Goal: Communication & Community: Answer question/provide support

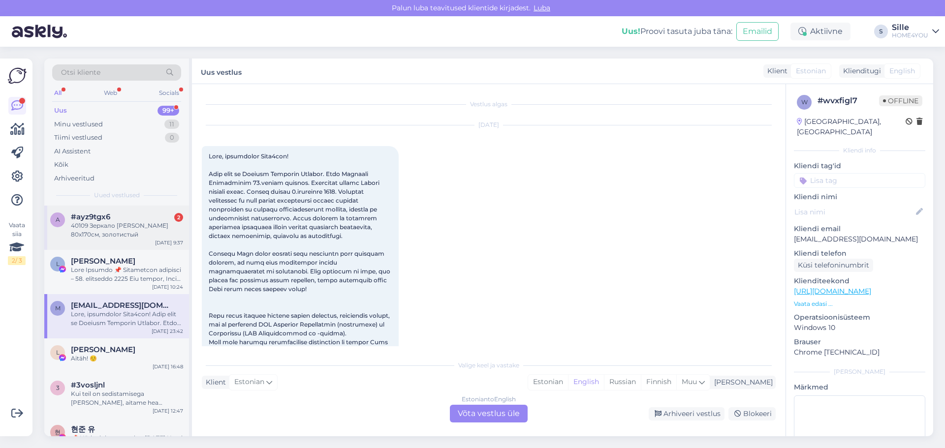
scroll to position [21, 0]
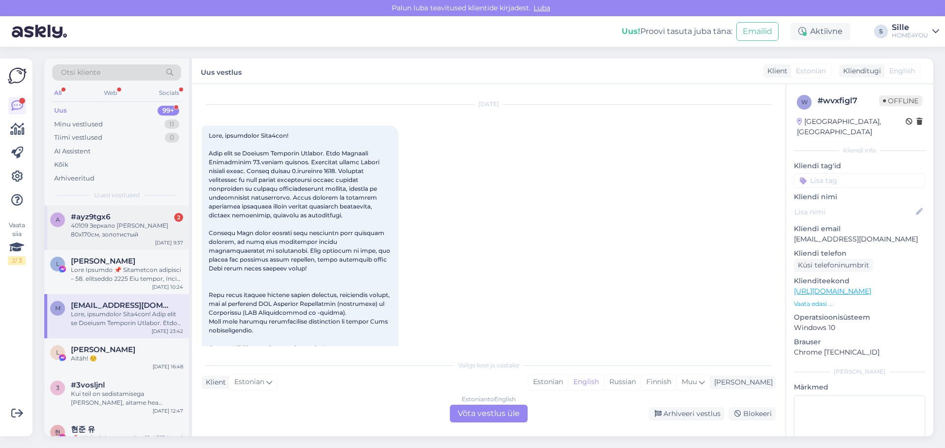
click at [120, 225] on div "40109 Зеркало [PERSON_NAME] 80x170см, золотистый" at bounding box center [127, 230] width 112 height 18
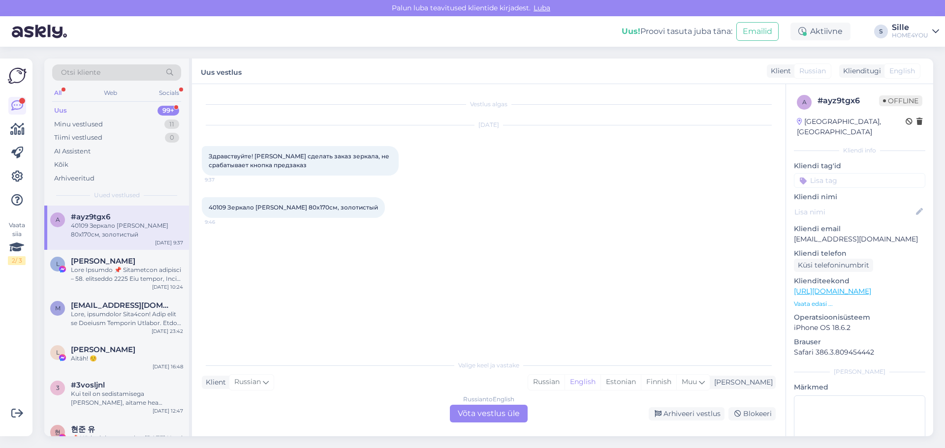
scroll to position [0, 0]
click at [482, 410] on div "Russian to English Võta vestlus üle" at bounding box center [489, 414] width 78 height 18
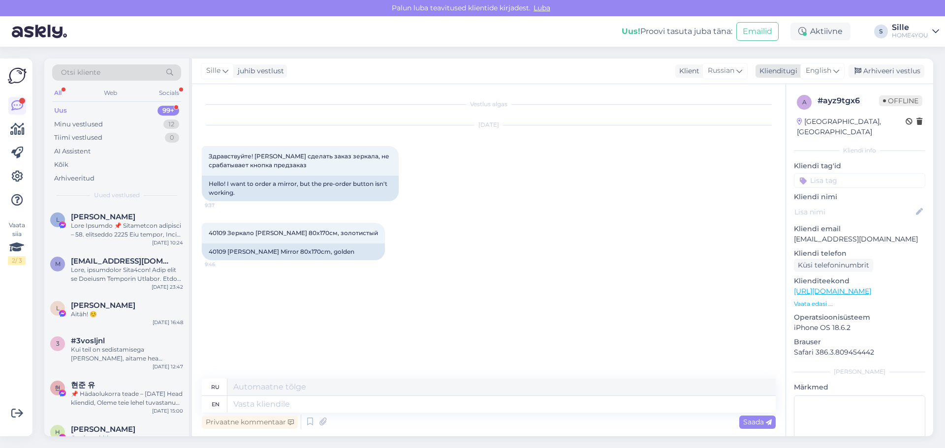
click at [810, 71] on span "English" at bounding box center [818, 70] width 26 height 11
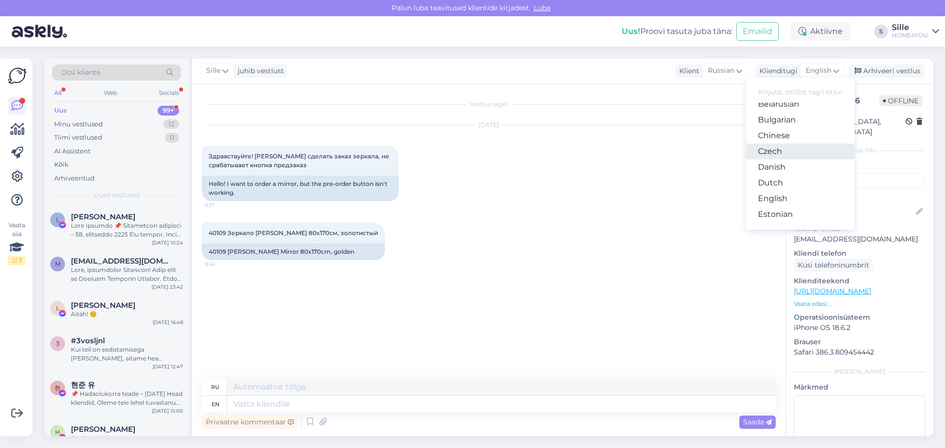
scroll to position [49, 0]
click at [789, 188] on link "Estonian" at bounding box center [800, 192] width 108 height 16
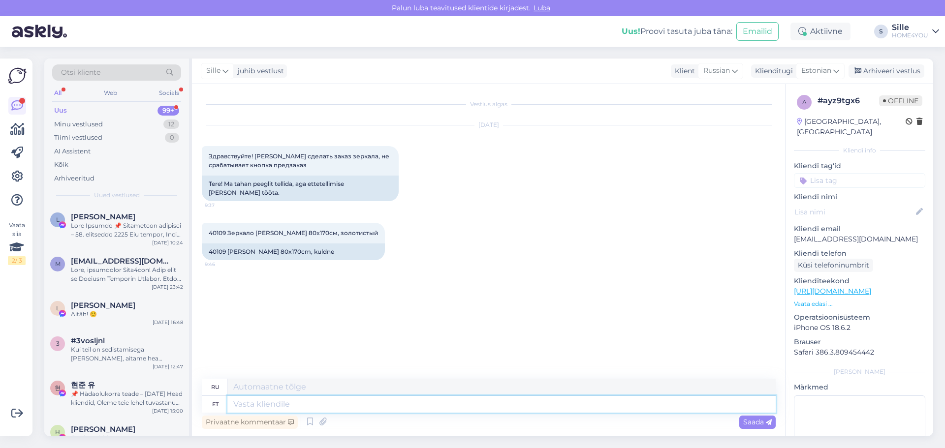
click at [325, 409] on textarea at bounding box center [501, 404] width 548 height 17
drag, startPoint x: 226, startPoint y: 224, endPoint x: 211, endPoint y: 225, distance: 15.8
click at [211, 229] on span "40109 Зеркало [PERSON_NAME] 80x170см, золотистый" at bounding box center [293, 232] width 169 height 7
copy span "40109"
click at [337, 405] on textarea at bounding box center [501, 404] width 548 height 17
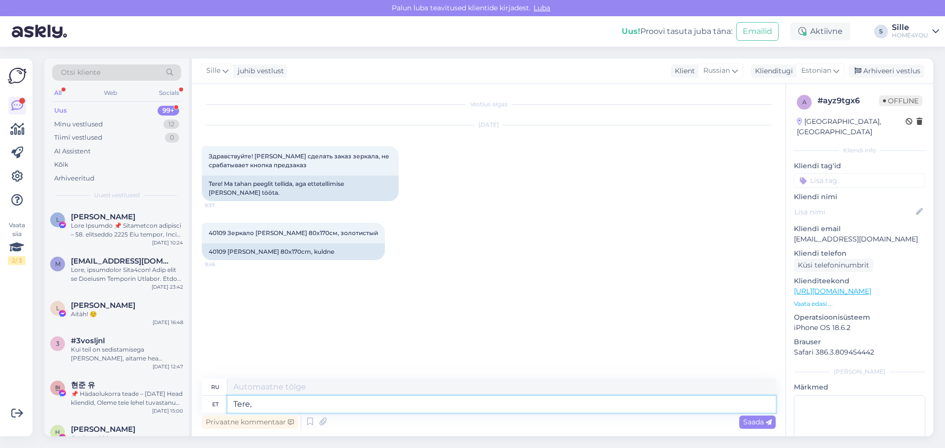
type textarea "Tere,"
type textarea "Привет,"
type textarea "Tere, palun t"
type textarea "Здравствуйте, пожалуйста."
type textarea "Tere, palun tehke"
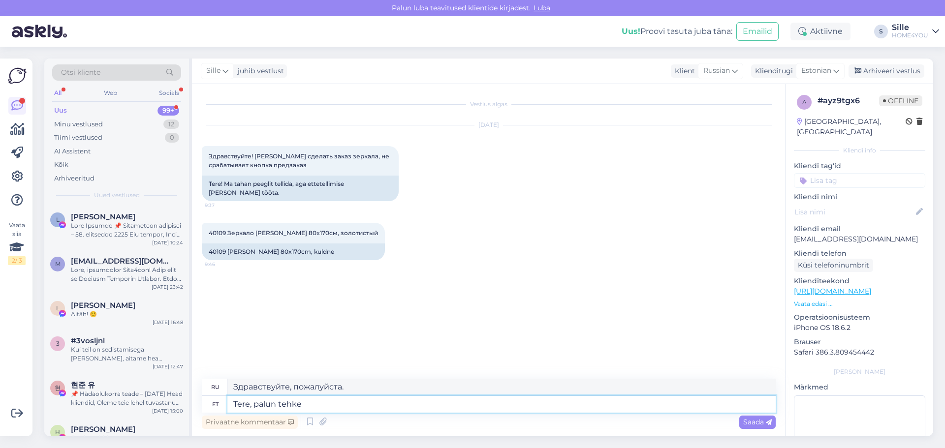
type textarea "Здравствуйте, пожалуйста"
type textarea "Tere, palun tehke arvutile"
type textarea "Здравствуйте, пожалуйста, сделайте это на компьютере."
type textarea "Tere, palun tehke arvutile restart"
type textarea "Здравствуйте, пожалуйста, перезагрузите компьютер."
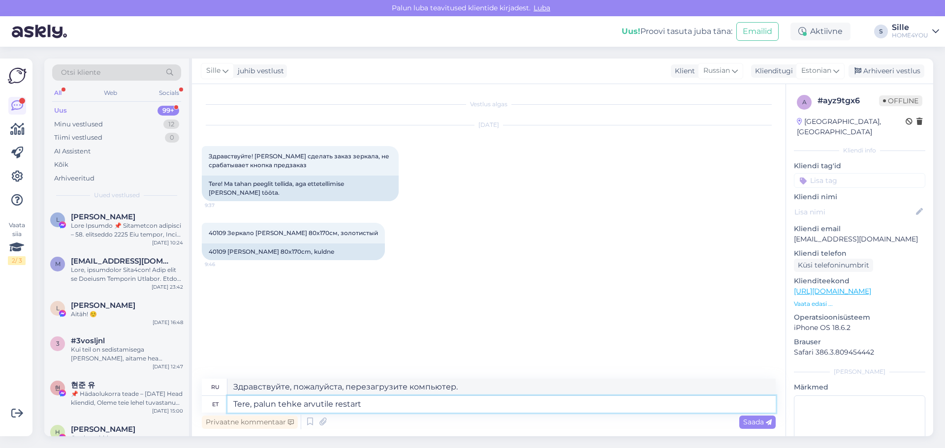
type textarea "Tere, palun tehke arvutile restart."
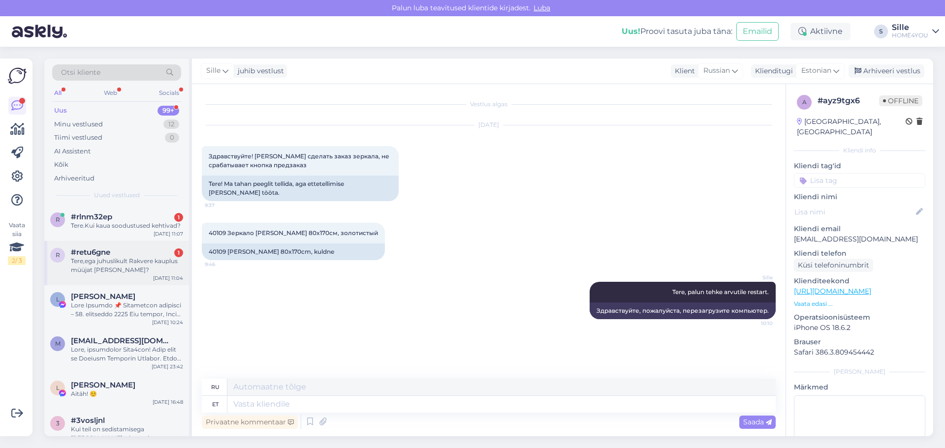
click at [141, 260] on div "Tere,ega juhuslikult Rakvere kauplus müüjat [PERSON_NAME]?" at bounding box center [127, 266] width 112 height 18
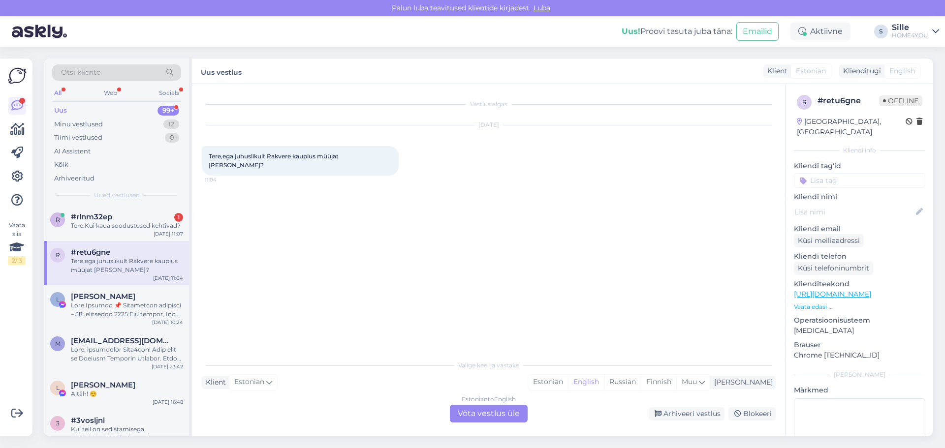
click at [501, 418] on div "Estonian to English Võta vestlus üle" at bounding box center [489, 414] width 78 height 18
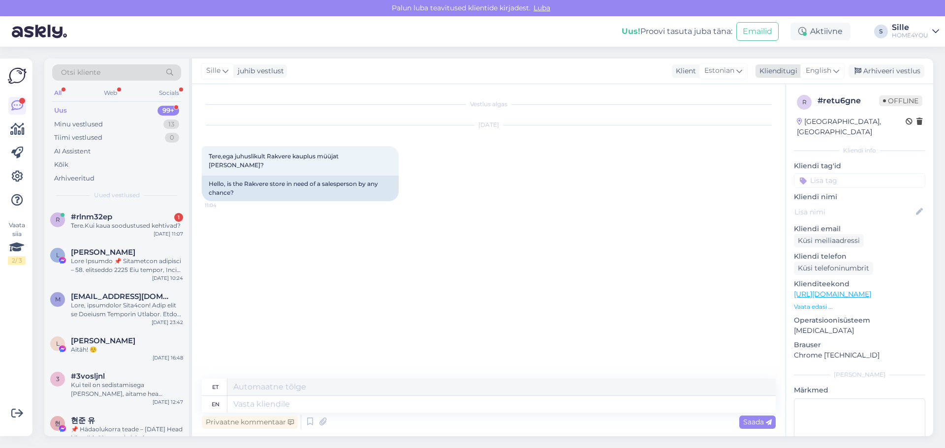
click at [820, 68] on span "English" at bounding box center [818, 70] width 26 height 11
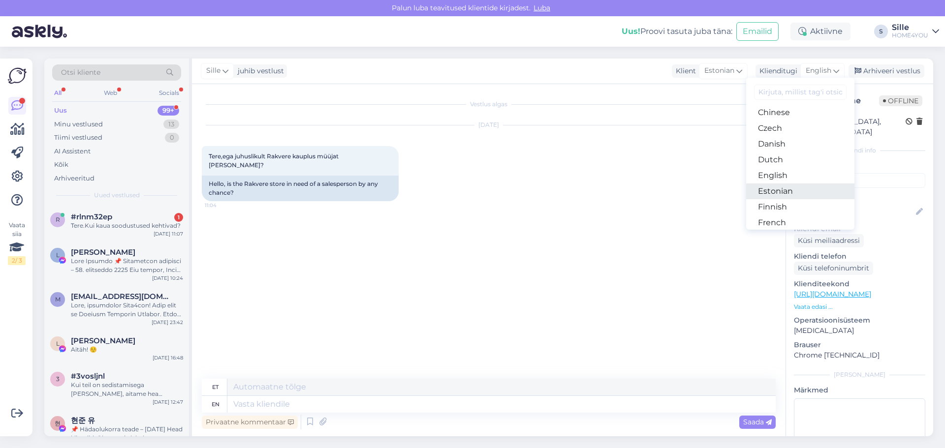
click at [794, 191] on link "Estonian" at bounding box center [800, 192] width 108 height 16
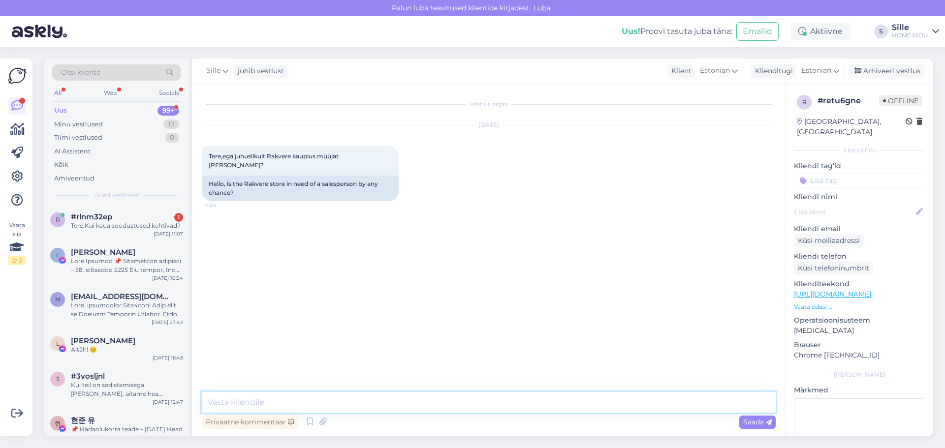
click at [487, 399] on textarea at bounding box center [489, 402] width 574 height 21
type textarea "Tere, hetkel mitte."
click at [130, 227] on div "Tere.Kui kaua soodustused kehtivad?" at bounding box center [127, 225] width 112 height 9
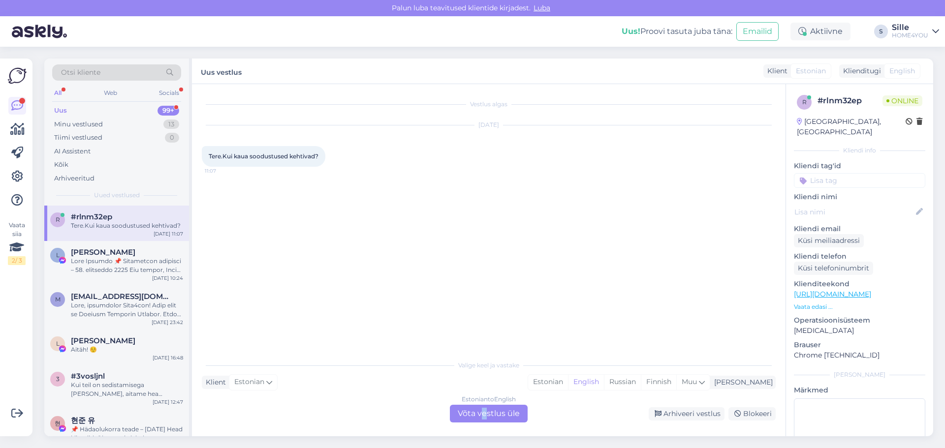
click at [485, 411] on div "Estonian to English Võta vestlus üle" at bounding box center [489, 414] width 78 height 18
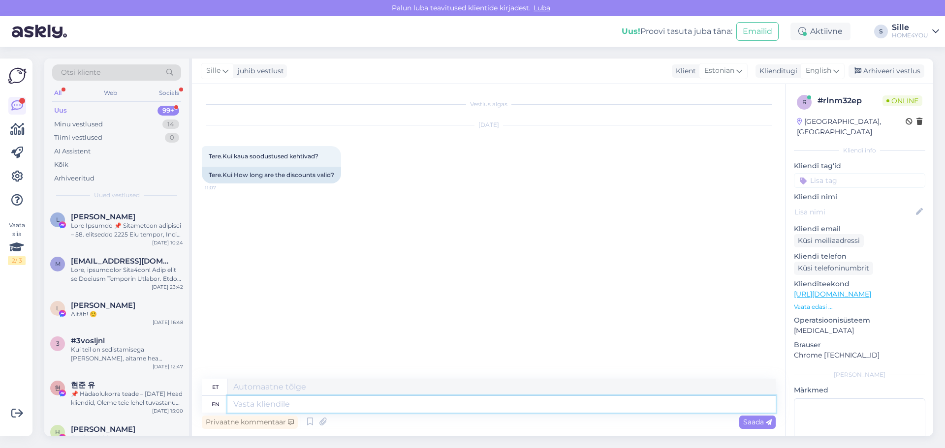
click at [345, 406] on textarea at bounding box center [501, 404] width 548 height 17
type textarea "Tere,"
type textarea "Tere, millised"
type textarea "Tere, jahvatatud"
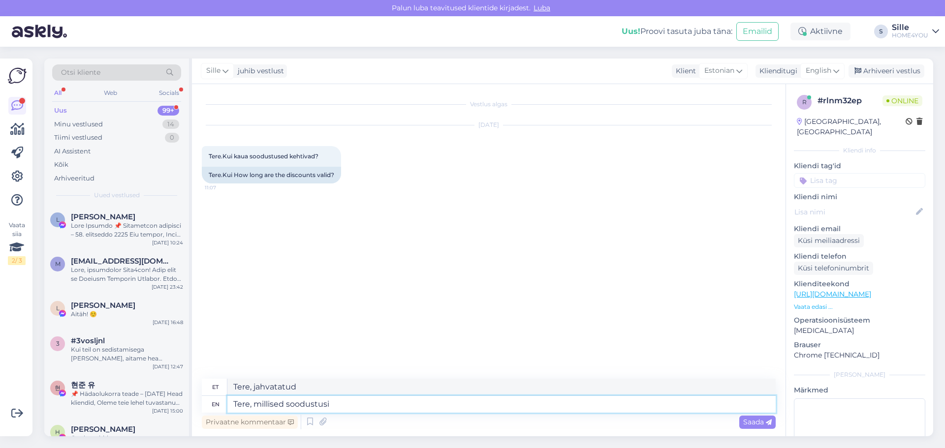
type textarea "Tere, millised soodustusi"
type textarea "Tere, freesitud soodustusi"
type textarea "Tere, millised soodustusi mõtlete?"
type textarea "[PERSON_NAME], milliseid soodustusi mõtlete?"
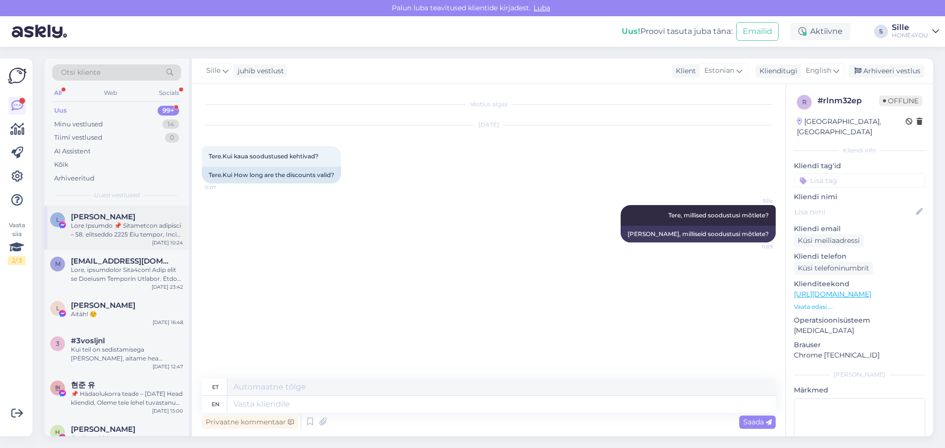
click at [132, 228] on div at bounding box center [127, 230] width 112 height 18
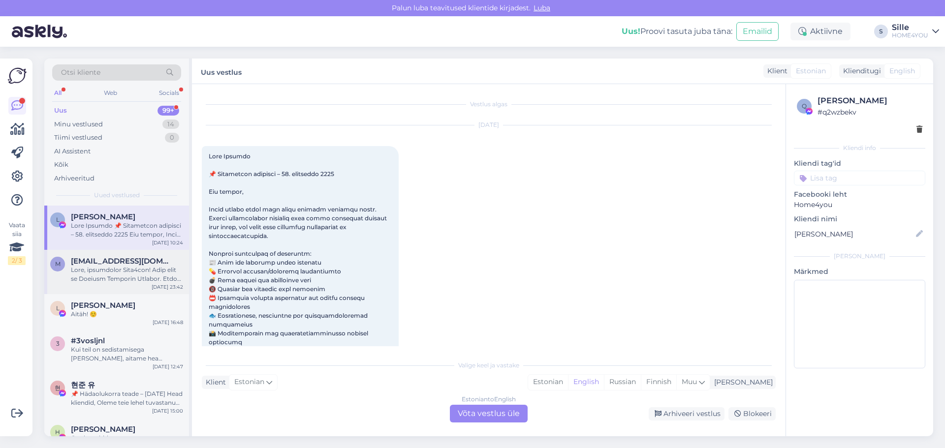
scroll to position [21, 0]
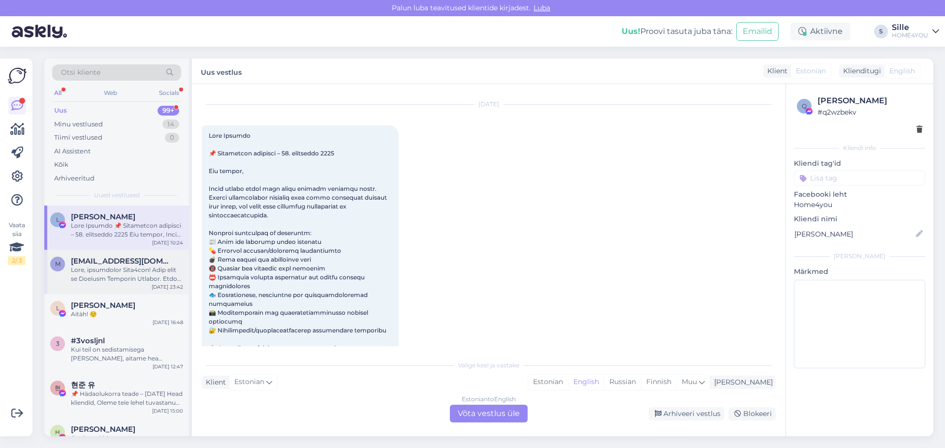
click at [122, 278] on div at bounding box center [127, 275] width 112 height 18
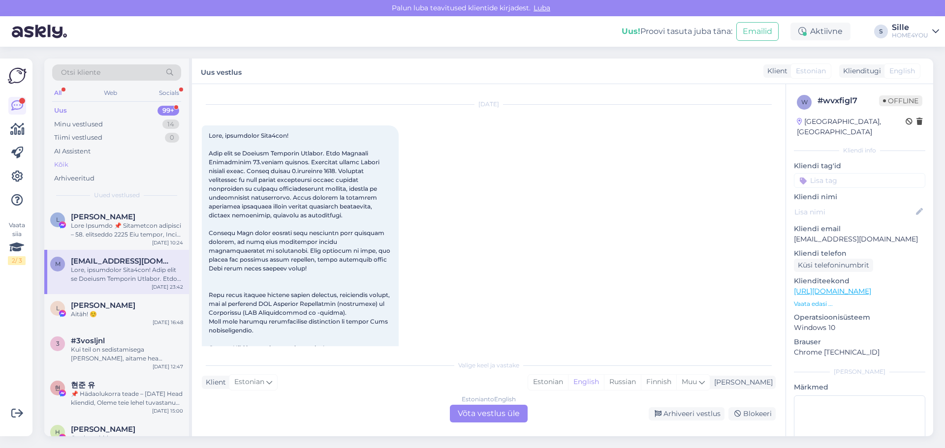
click at [70, 165] on div "Kõik" at bounding box center [116, 165] width 129 height 14
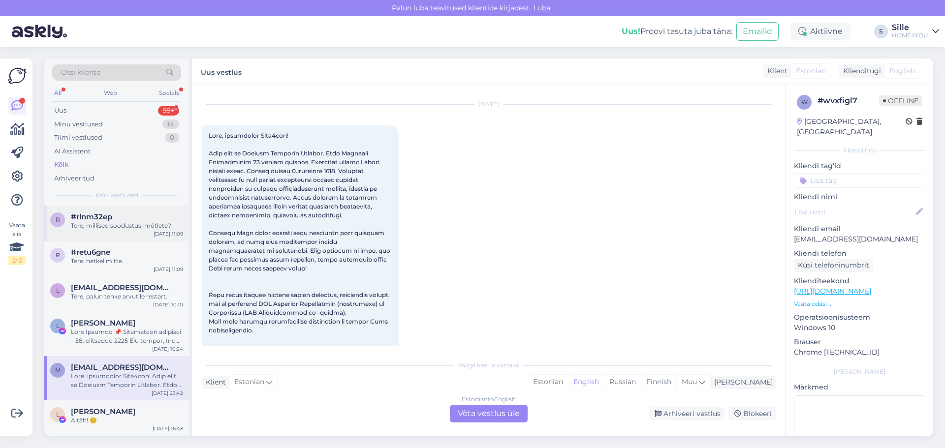
click at [154, 235] on div "[DATE] 11:09" at bounding box center [169, 233] width 30 height 7
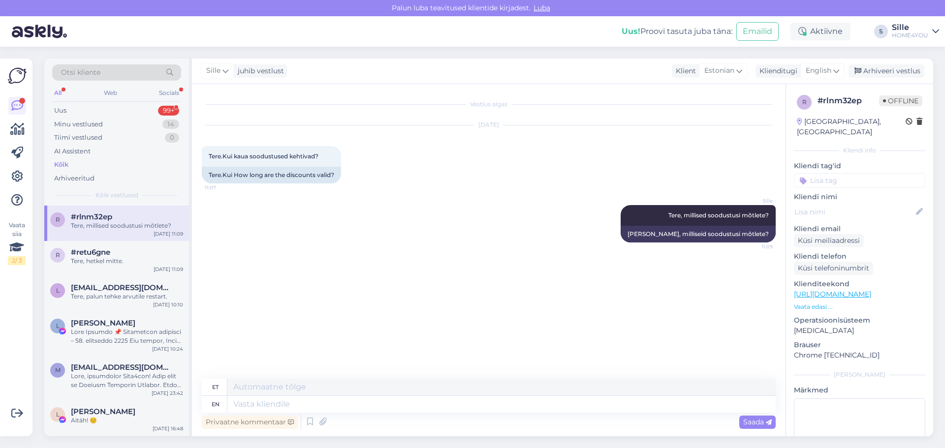
scroll to position [0, 0]
click at [122, 266] on div "r #retu6gne Tere, hetkel mitte. [DATE] 11:09" at bounding box center [116, 258] width 145 height 35
